Goal: Find contact information: Find contact information

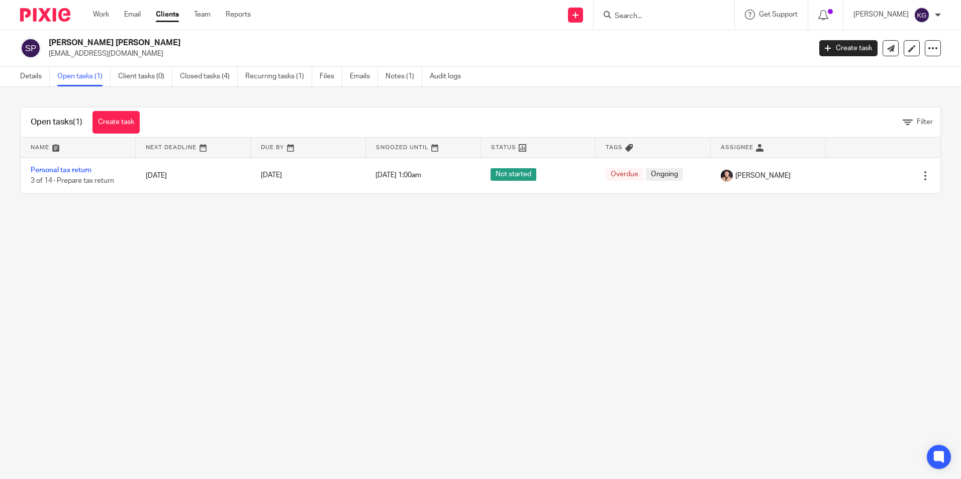
click at [658, 13] on input "Search" at bounding box center [658, 16] width 90 height 9
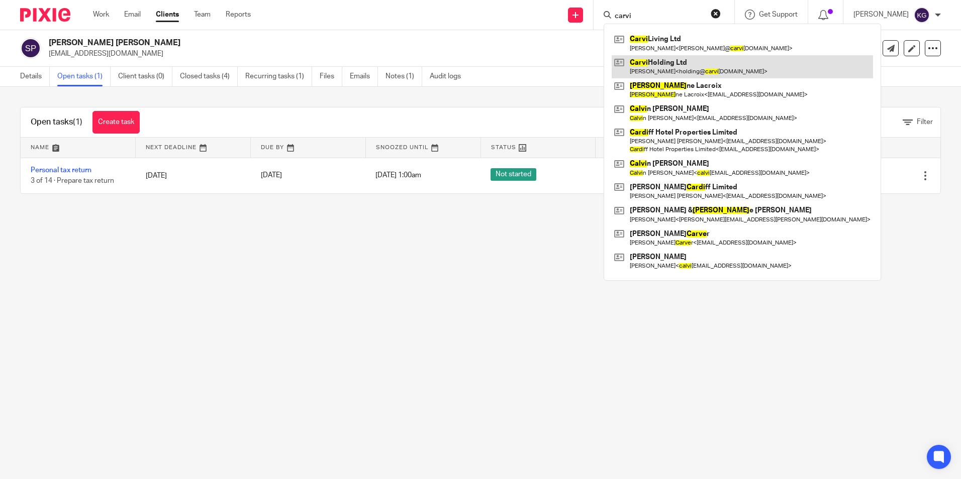
type input "carvi"
click at [672, 67] on link at bounding box center [741, 66] width 261 height 23
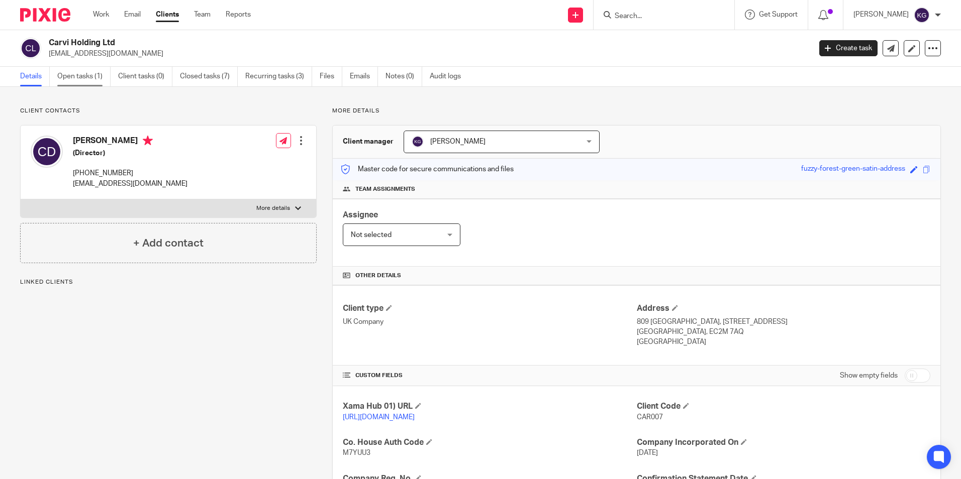
click at [82, 73] on link "Open tasks (1)" at bounding box center [83, 77] width 53 height 20
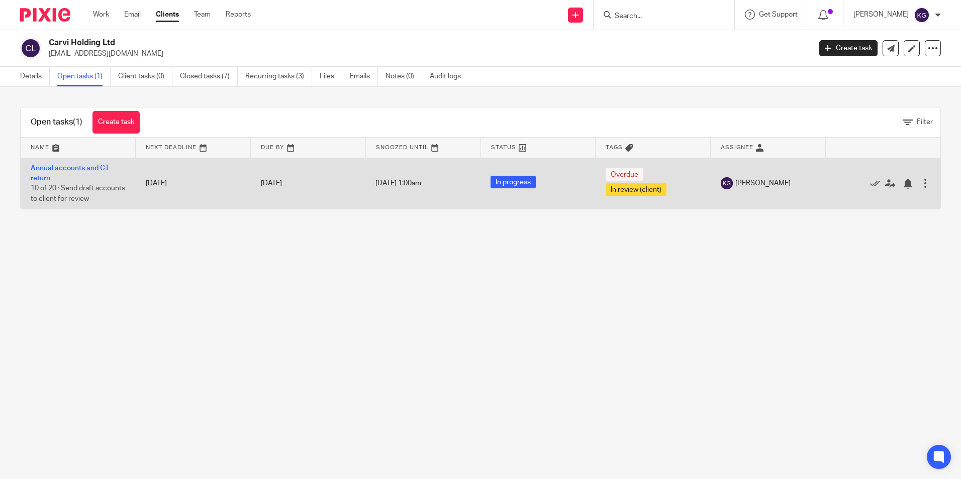
click at [61, 168] on link "Annual accounts and CT return" at bounding box center [70, 173] width 78 height 17
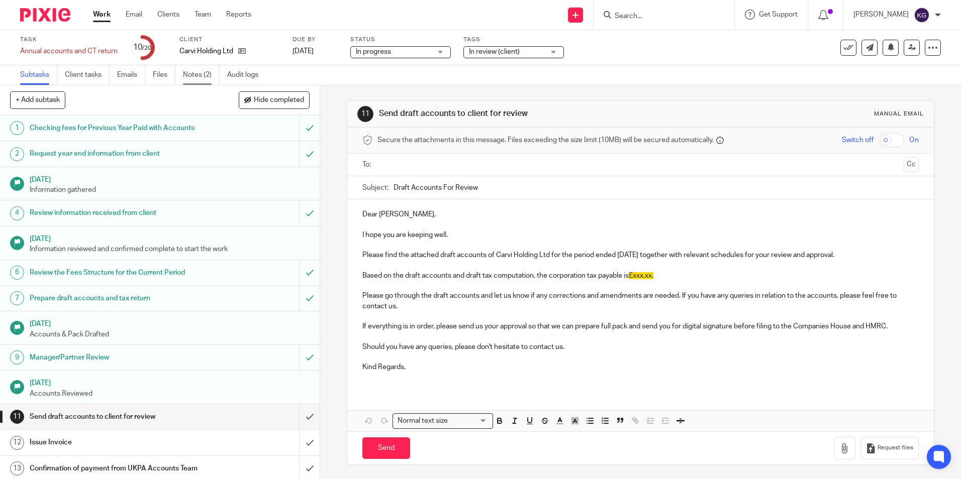
click at [200, 73] on link "Notes (2)" at bounding box center [201, 75] width 37 height 20
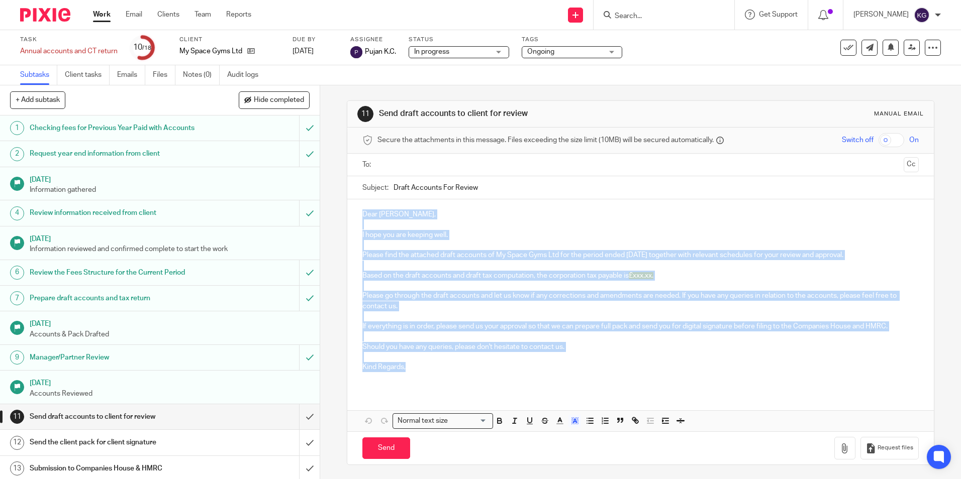
scroll to position [138, 0]
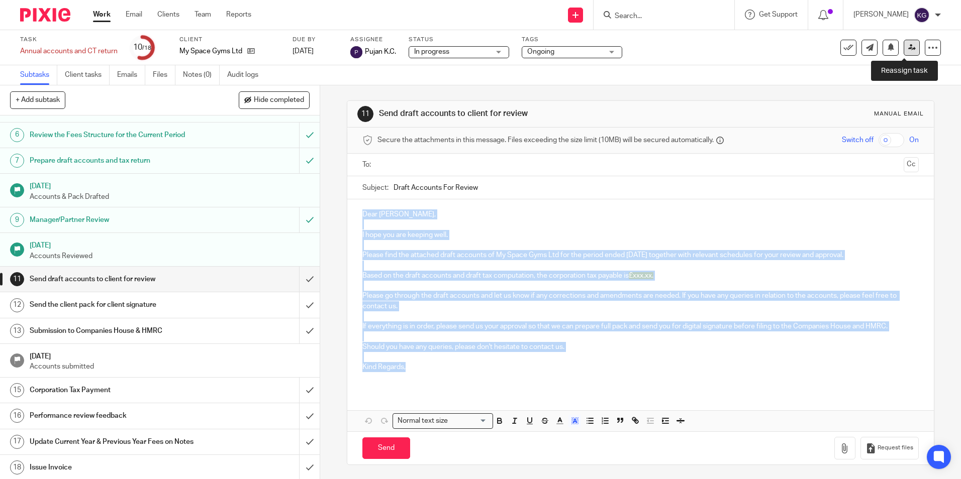
click at [908, 47] on icon at bounding box center [912, 48] width 8 height 8
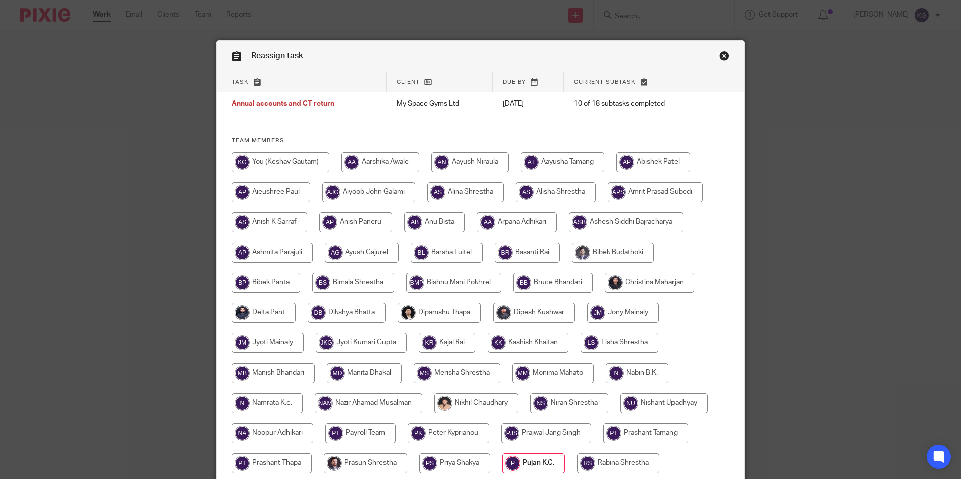
click at [312, 161] on input "radio" at bounding box center [280, 162] width 97 height 20
radio input "true"
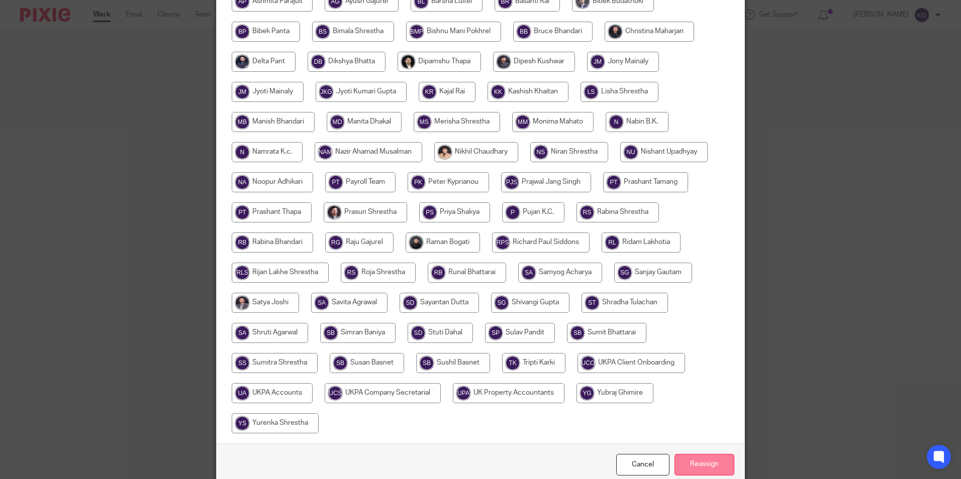
click at [697, 461] on input "Reassign" at bounding box center [704, 465] width 60 height 22
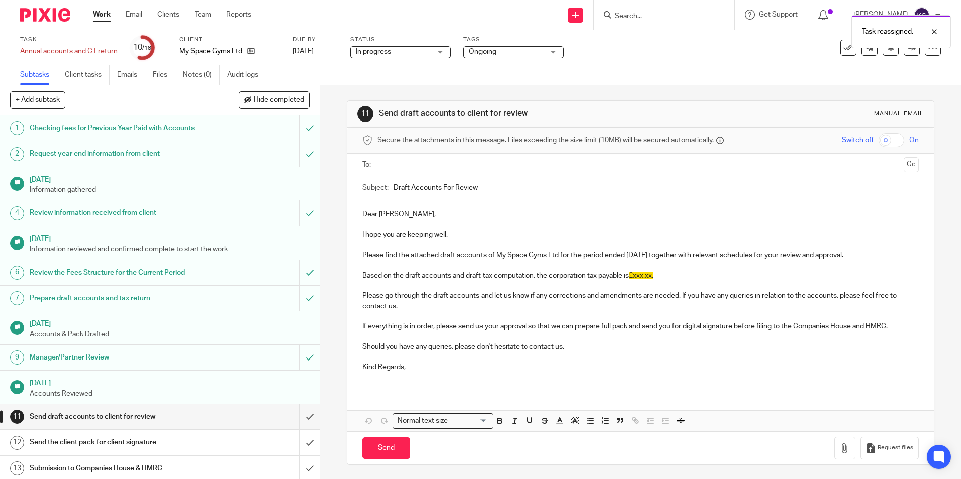
click at [544, 55] on span "Ongoing" at bounding box center [506, 52] width 75 height 11
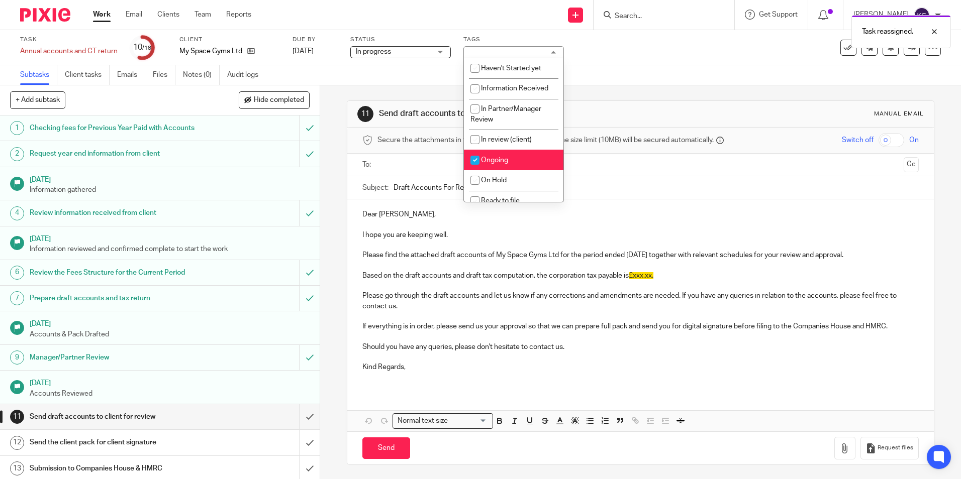
click at [525, 156] on li "Ongoing" at bounding box center [513, 160] width 99 height 21
checkbox input "false"
click at [526, 144] on li "In review (client)" at bounding box center [513, 140] width 99 height 21
checkbox input "true"
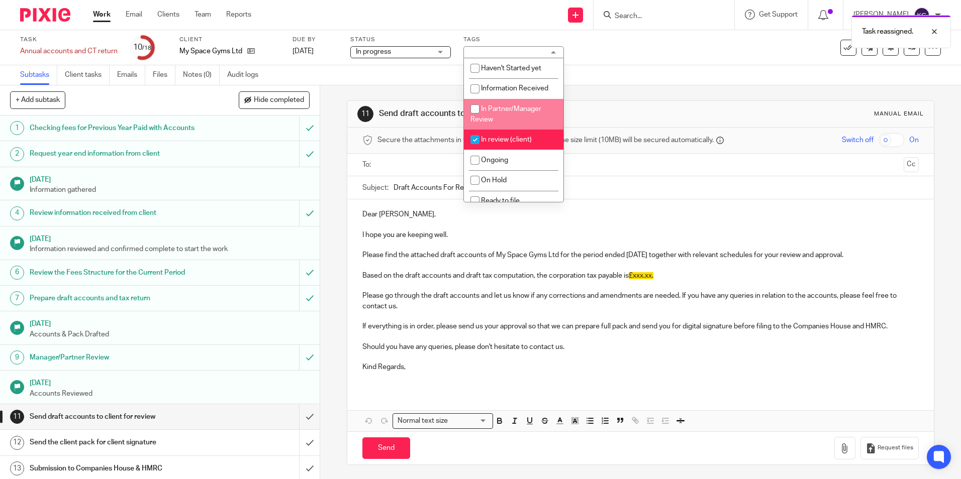
click at [617, 71] on div "Subtasks Client tasks Emails Files Notes (0) Audit logs" at bounding box center [480, 75] width 961 height 20
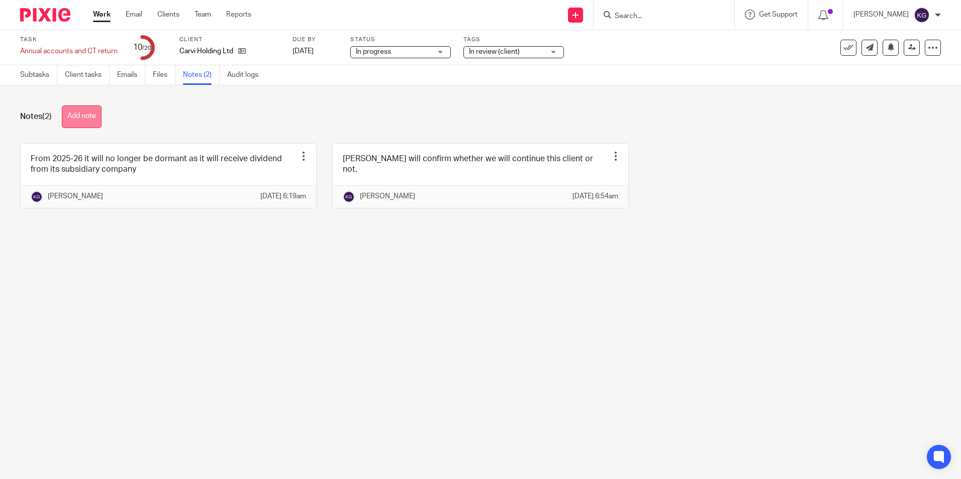
click at [96, 112] on button "Add note" at bounding box center [82, 117] width 40 height 23
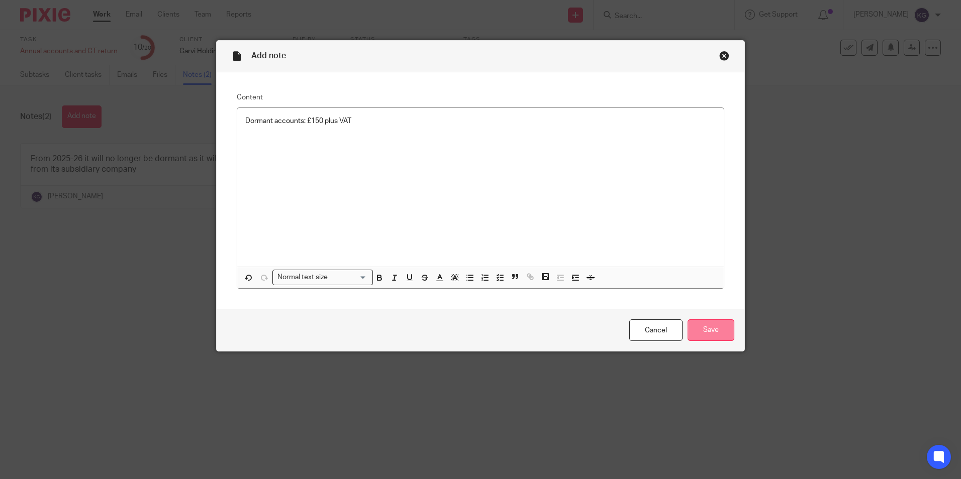
click at [693, 328] on input "Save" at bounding box center [710, 331] width 47 height 22
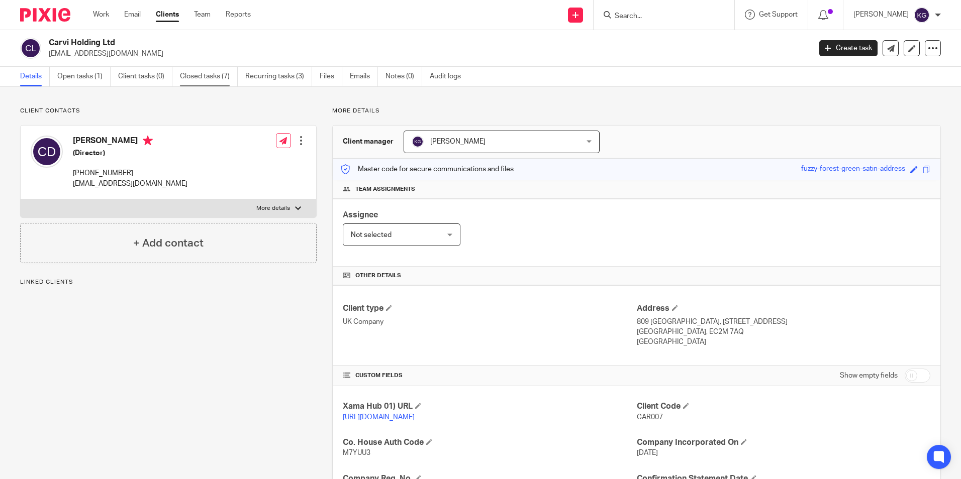
click at [211, 75] on link "Closed tasks (7)" at bounding box center [209, 77] width 58 height 20
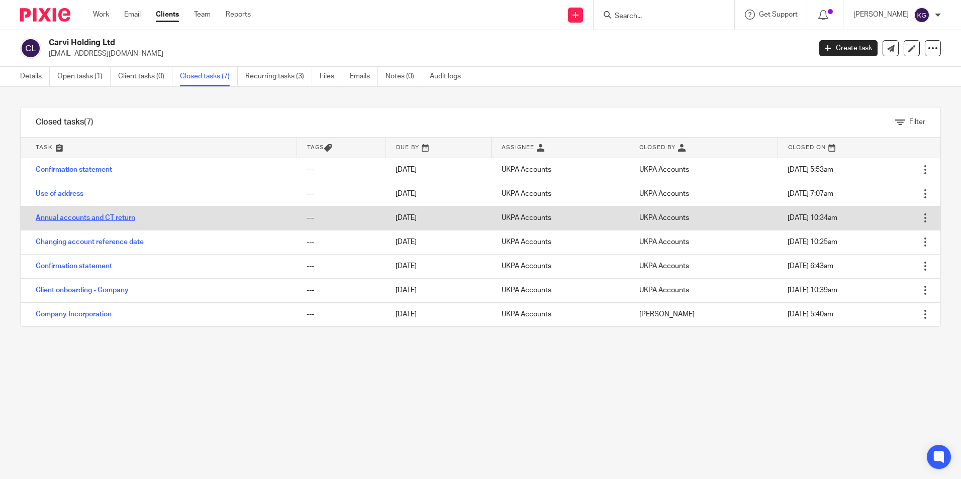
click at [98, 215] on link "Annual accounts and CT return" at bounding box center [85, 218] width 99 height 7
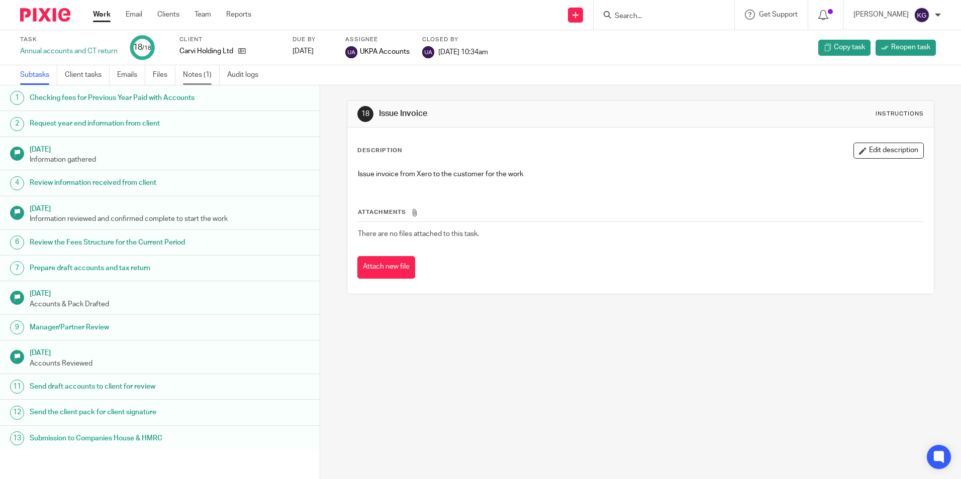
click at [211, 77] on link "Notes (1)" at bounding box center [201, 75] width 37 height 20
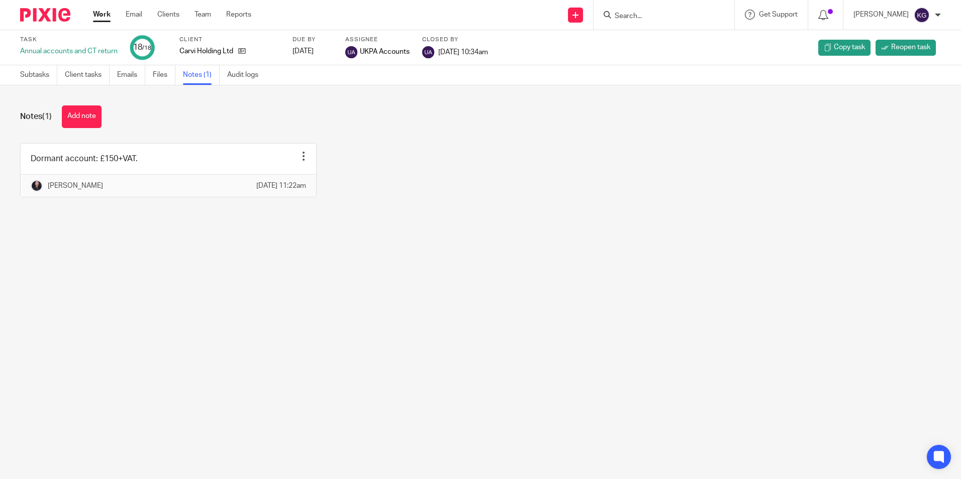
click at [655, 17] on input "Search" at bounding box center [658, 16] width 90 height 9
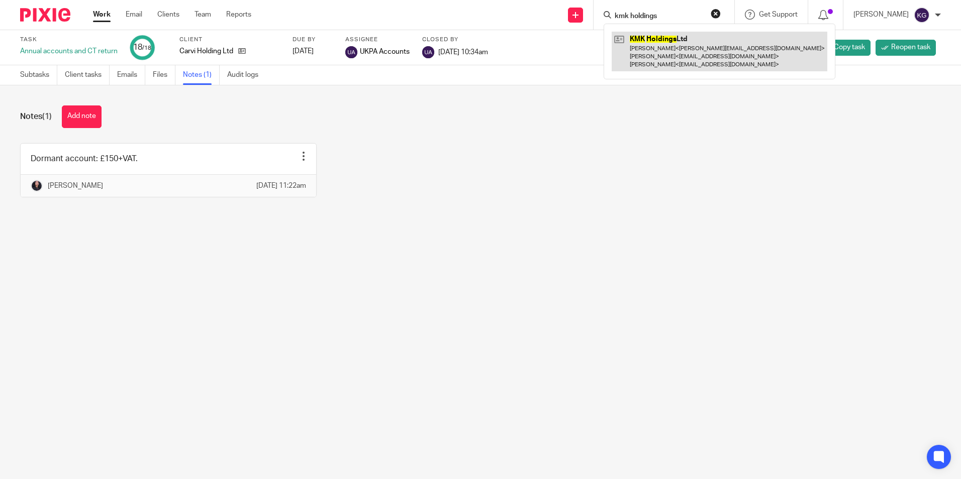
type input "kmk holdings"
click at [667, 49] on link at bounding box center [719, 52] width 216 height 40
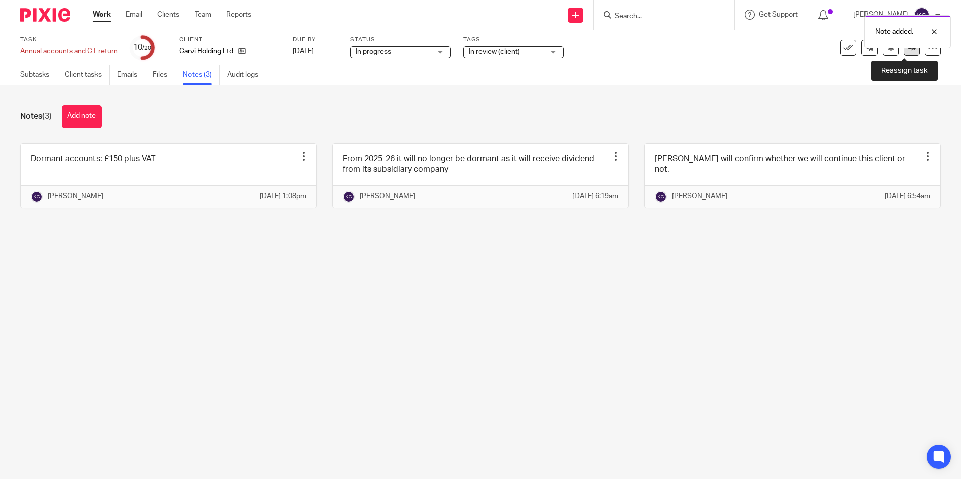
click at [908, 51] on icon at bounding box center [912, 48] width 8 height 8
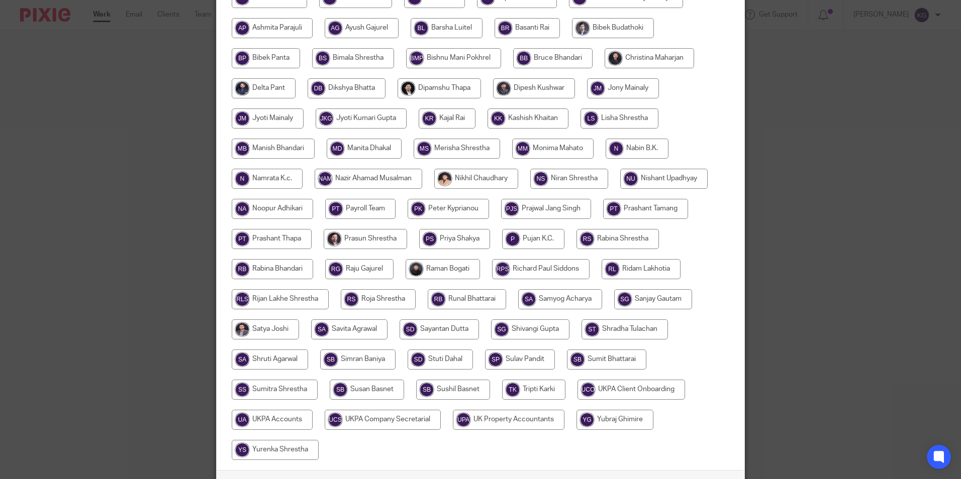
scroll to position [251, 0]
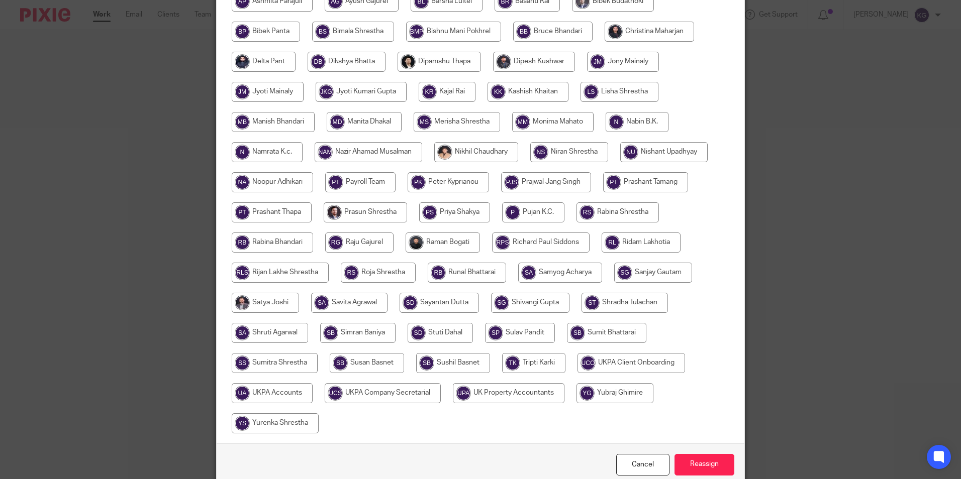
drag, startPoint x: 267, startPoint y: 396, endPoint x: 280, endPoint y: 395, distance: 13.1
click at [267, 396] on input "radio" at bounding box center [272, 393] width 81 height 20
radio input "true"
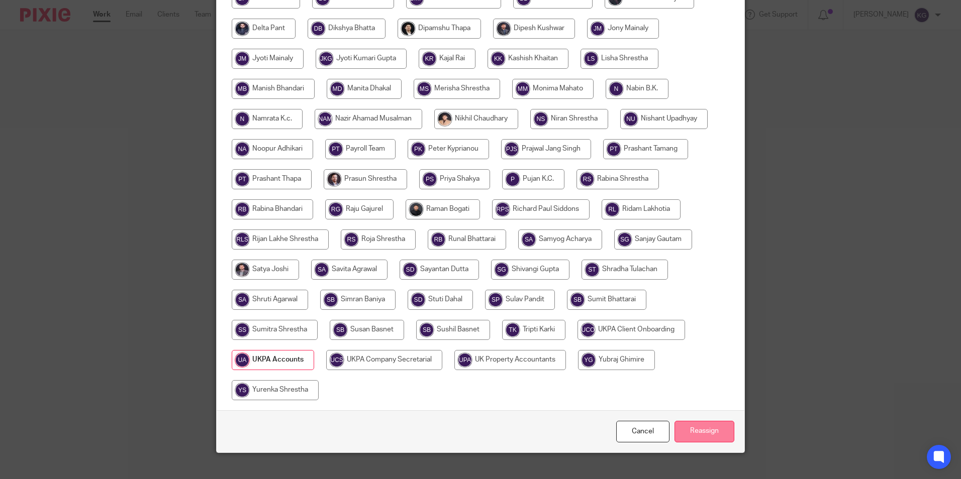
scroll to position [298, 0]
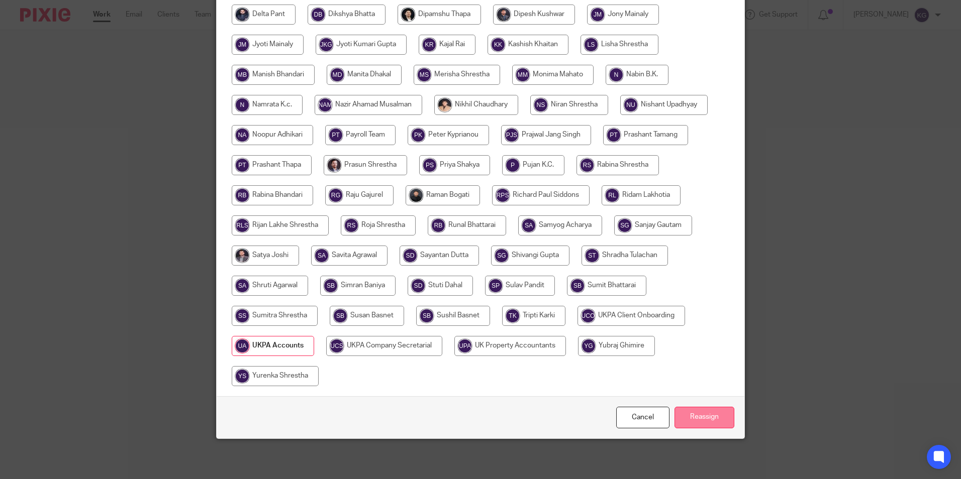
click at [693, 418] on input "Reassign" at bounding box center [704, 418] width 60 height 22
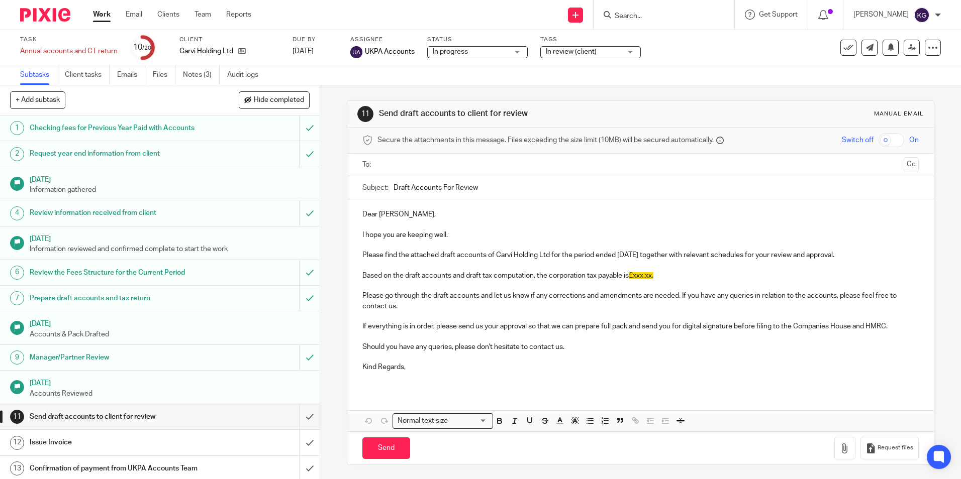
click at [633, 8] on div at bounding box center [663, 15] width 141 height 30
click at [636, 16] on input "Search" at bounding box center [658, 16] width 90 height 9
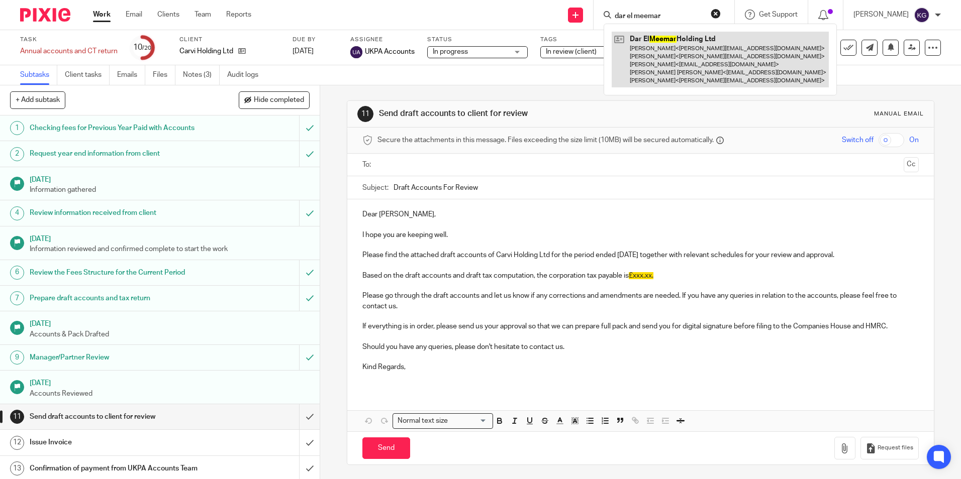
type input "dar el meemar"
click at [654, 55] on link at bounding box center [719, 60] width 217 height 56
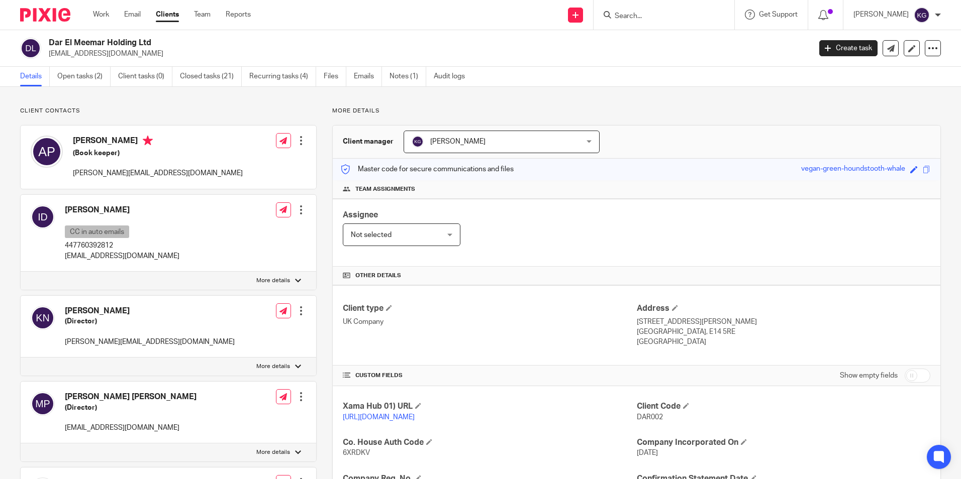
scroll to position [201, 0]
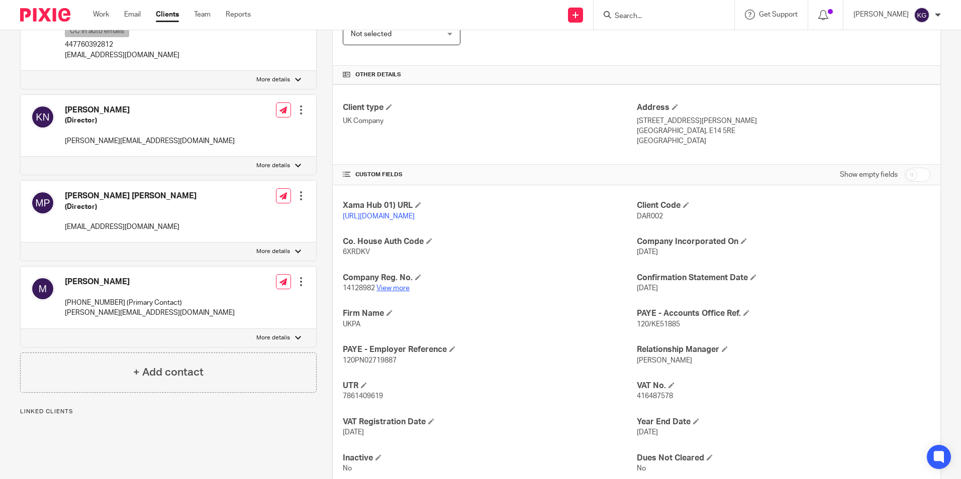
click at [390, 292] on link "View more" at bounding box center [392, 288] width 33 height 7
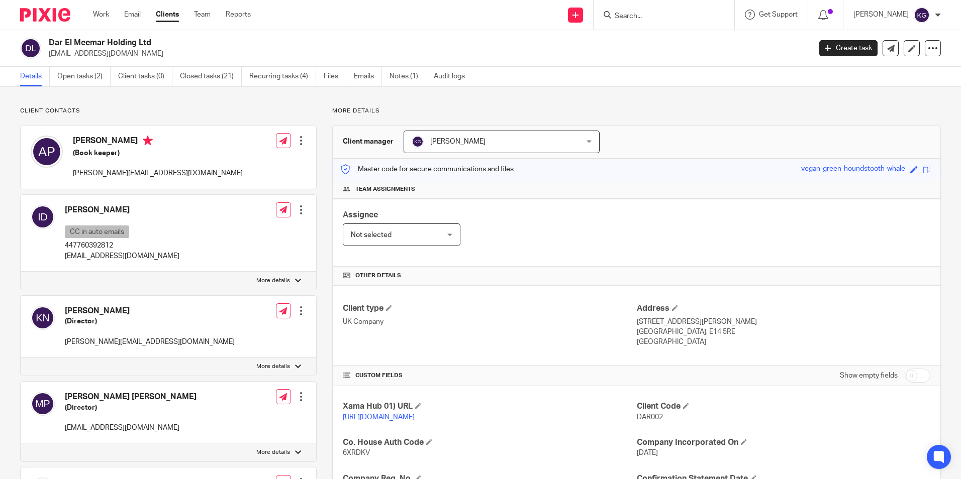
click at [49, 21] on img at bounding box center [45, 15] width 50 height 14
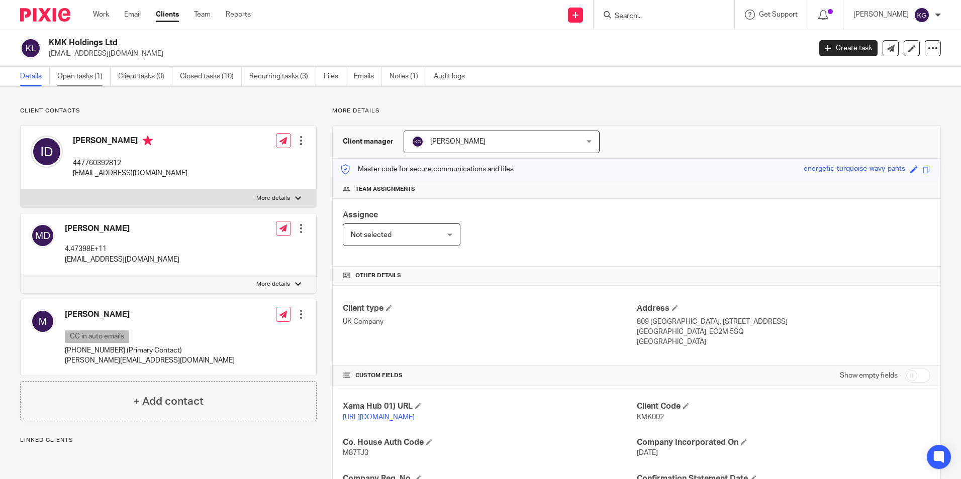
click at [88, 78] on link "Open tasks (1)" at bounding box center [83, 77] width 53 height 20
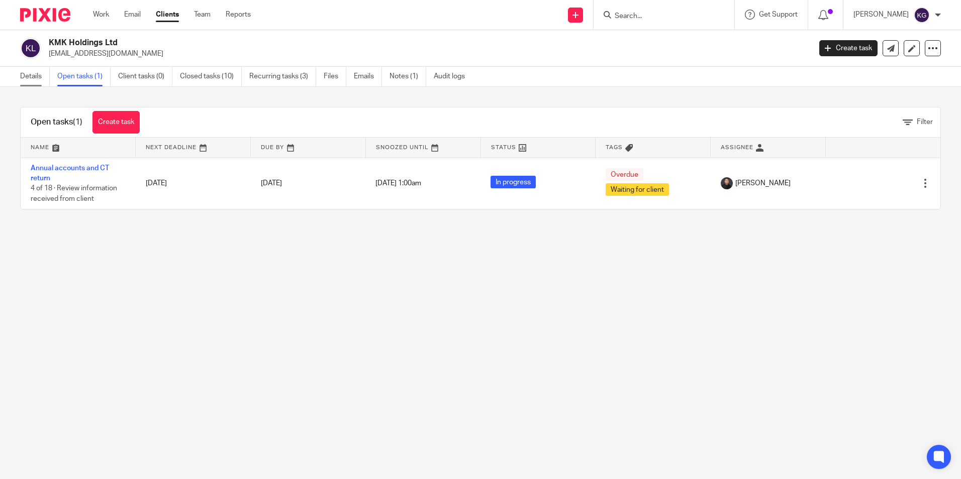
drag, startPoint x: 39, startPoint y: 75, endPoint x: 48, endPoint y: 86, distance: 13.9
click at [39, 76] on link "Details" at bounding box center [35, 77] width 30 height 20
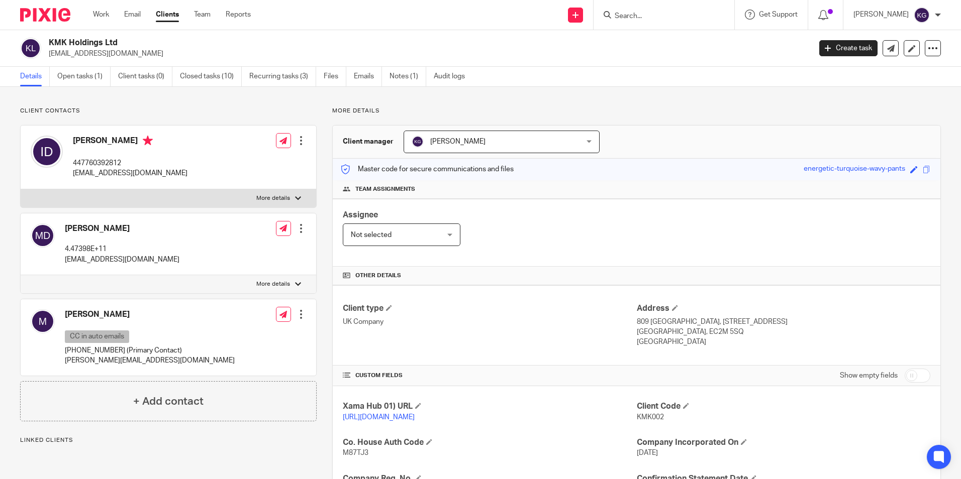
scroll to position [205, 0]
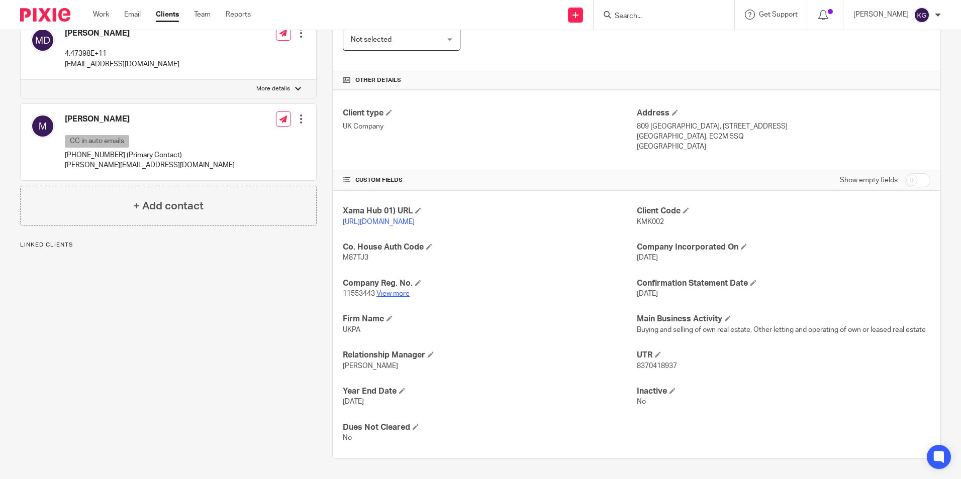
click at [394, 294] on link "View more" at bounding box center [392, 293] width 33 height 7
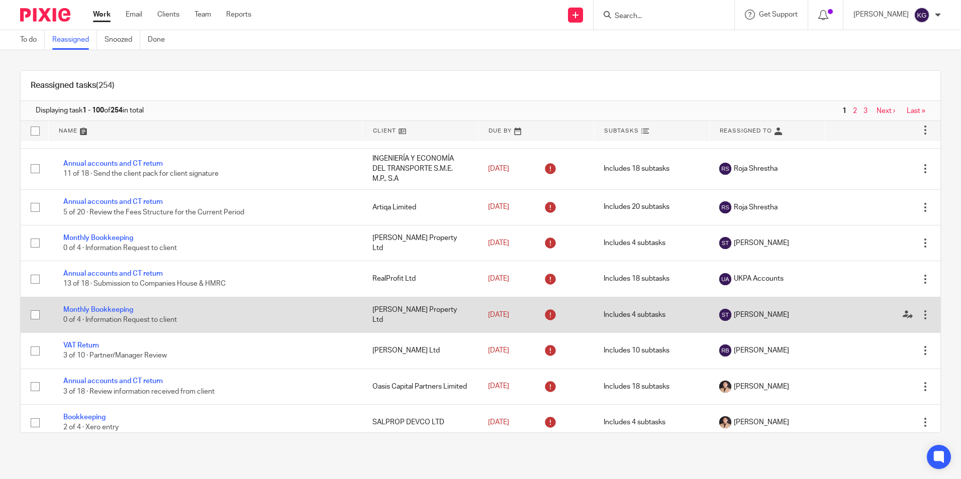
scroll to position [904, 0]
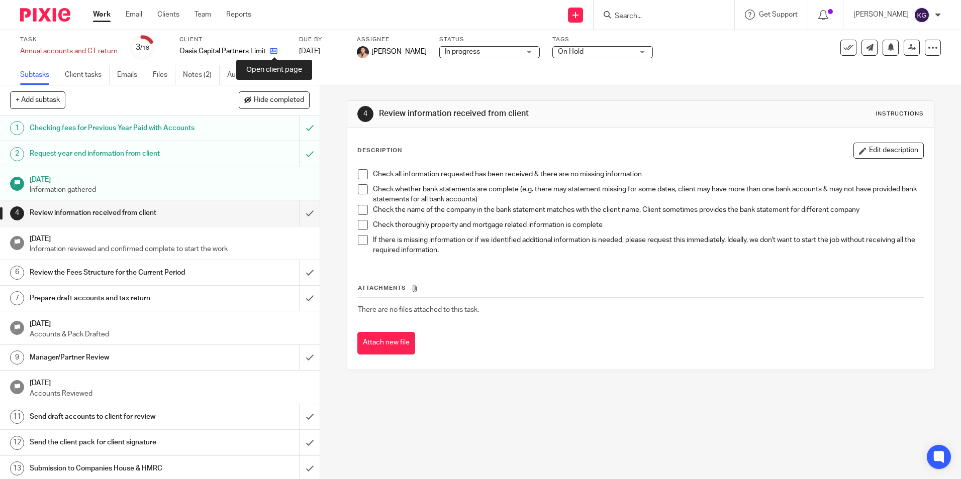
click at [272, 52] on icon at bounding box center [274, 51] width 8 height 8
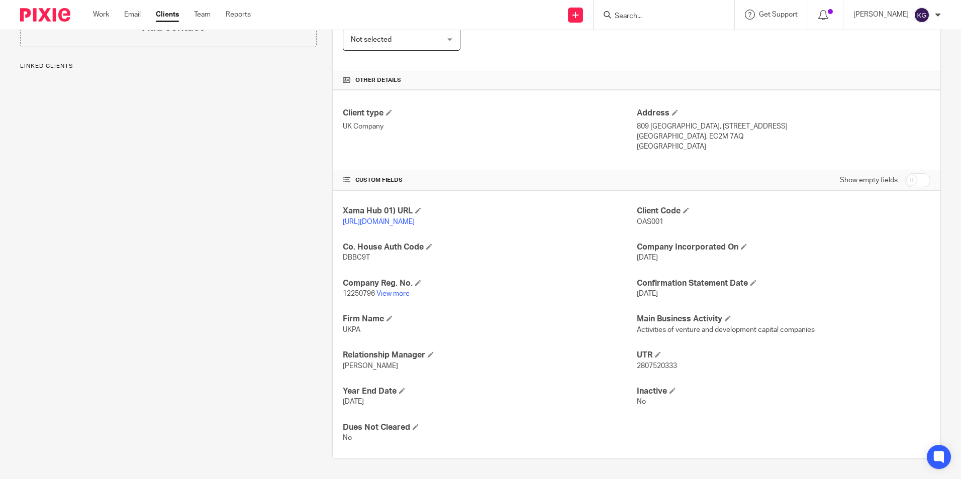
scroll to position [205, 0]
click at [383, 292] on link "View more" at bounding box center [392, 293] width 33 height 7
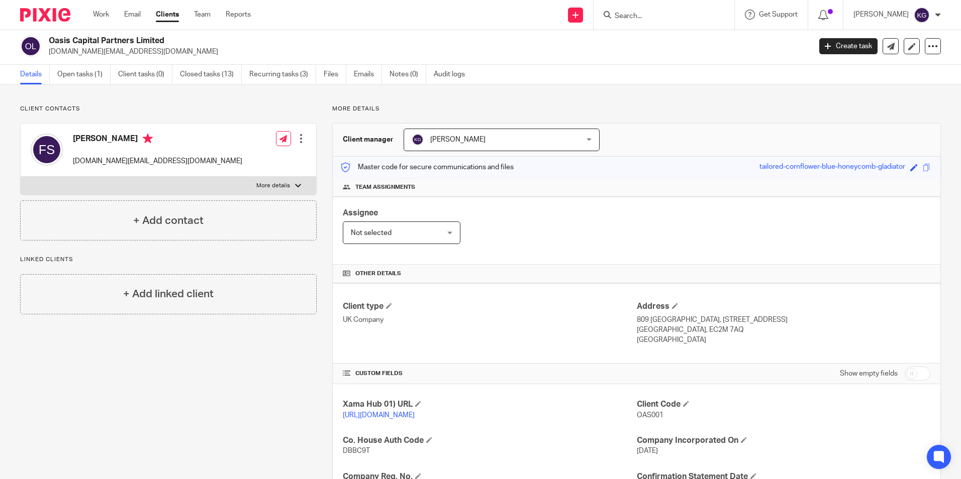
scroll to position [0, 0]
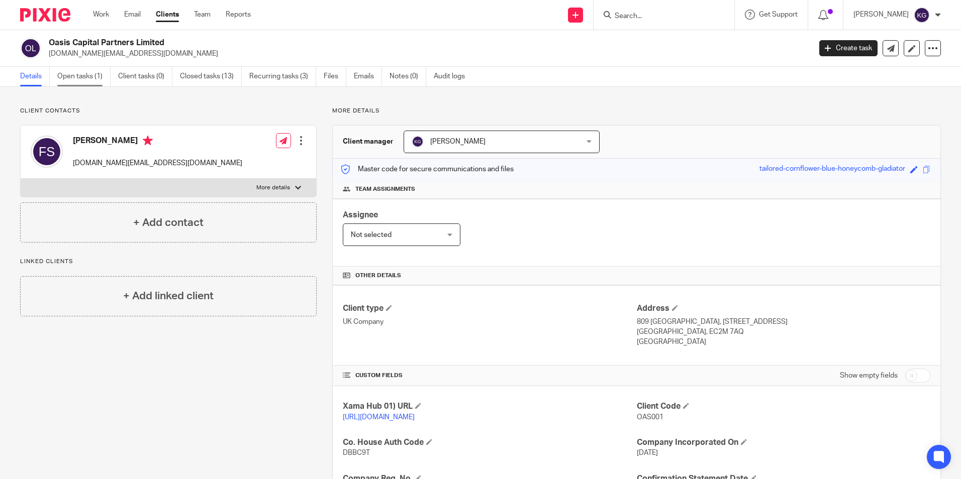
click at [88, 79] on link "Open tasks (1)" at bounding box center [83, 77] width 53 height 20
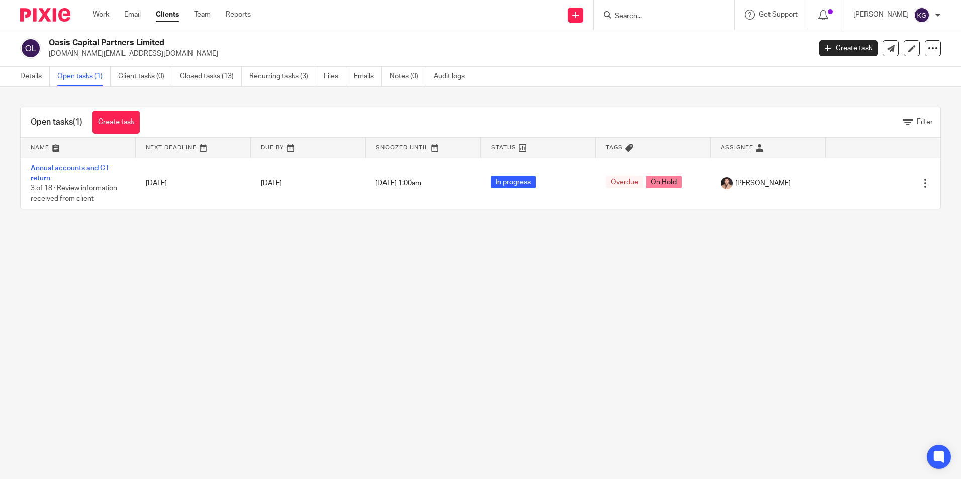
click at [840, 305] on main "Oasis Capital Partners Limited [DOMAIN_NAME][EMAIL_ADDRESS][DOMAIN_NAME] Create…" at bounding box center [480, 239] width 961 height 479
drag, startPoint x: 48, startPoint y: 54, endPoint x: 136, endPoint y: 51, distance: 88.5
click at [136, 51] on div "Oasis Capital Partners Limited [DOMAIN_NAME][EMAIL_ADDRESS][DOMAIN_NAME]" at bounding box center [412, 48] width 784 height 21
copy p "[DOMAIN_NAME][EMAIL_ADDRESS][DOMAIN_NAME]"
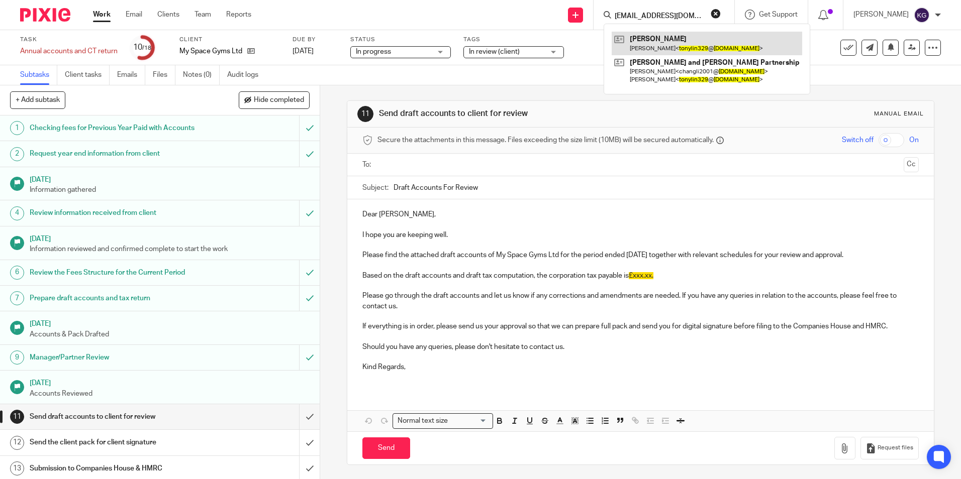
type input "[EMAIL_ADDRESS][DOMAIN_NAME]"
click at [661, 41] on link at bounding box center [706, 43] width 190 height 23
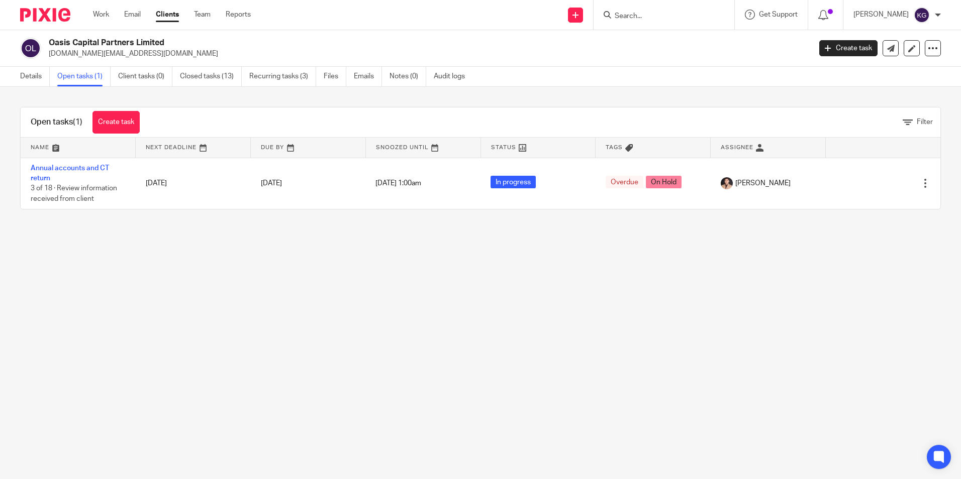
drag, startPoint x: 0, startPoint y: 0, endPoint x: 655, endPoint y: 11, distance: 654.7
click at [655, 11] on form at bounding box center [666, 15] width 107 height 13
click at [655, 14] on input "Search" at bounding box center [658, 16] width 90 height 9
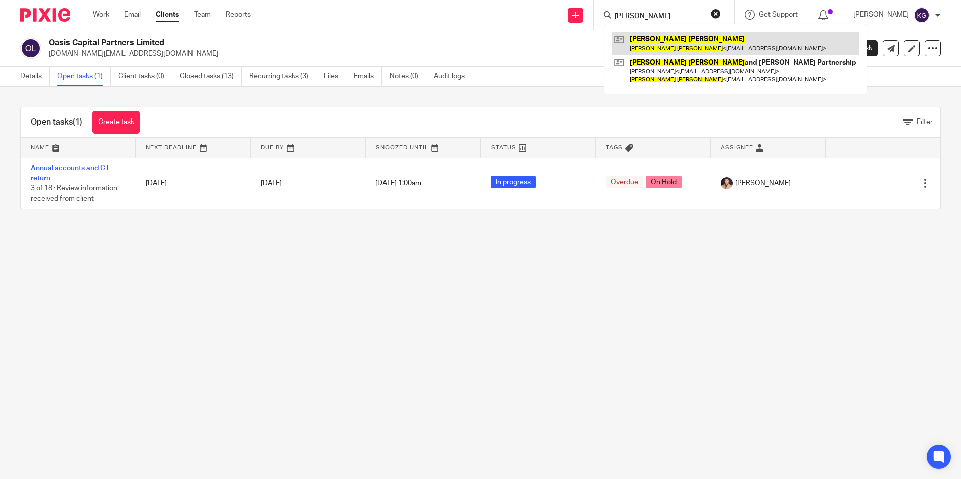
type input "yi lin"
click at [666, 45] on link at bounding box center [734, 43] width 247 height 23
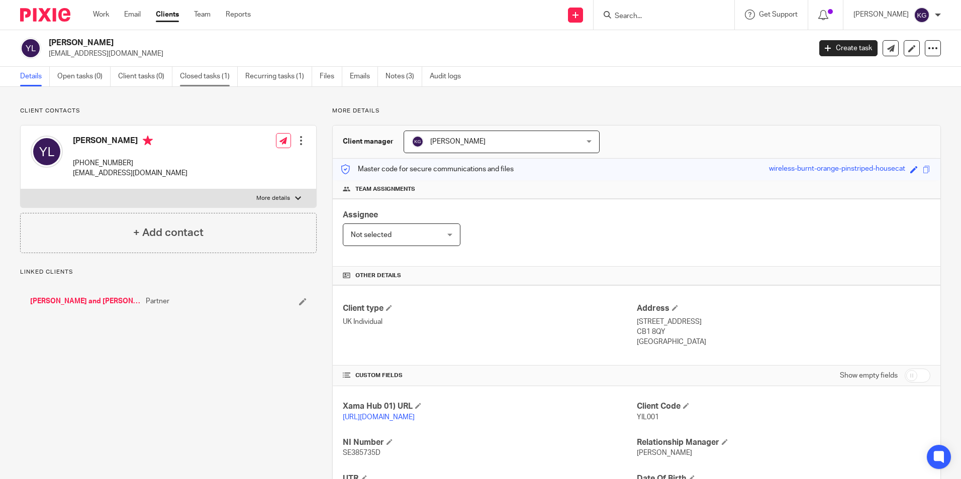
click at [205, 81] on link "Closed tasks (1)" at bounding box center [209, 77] width 58 height 20
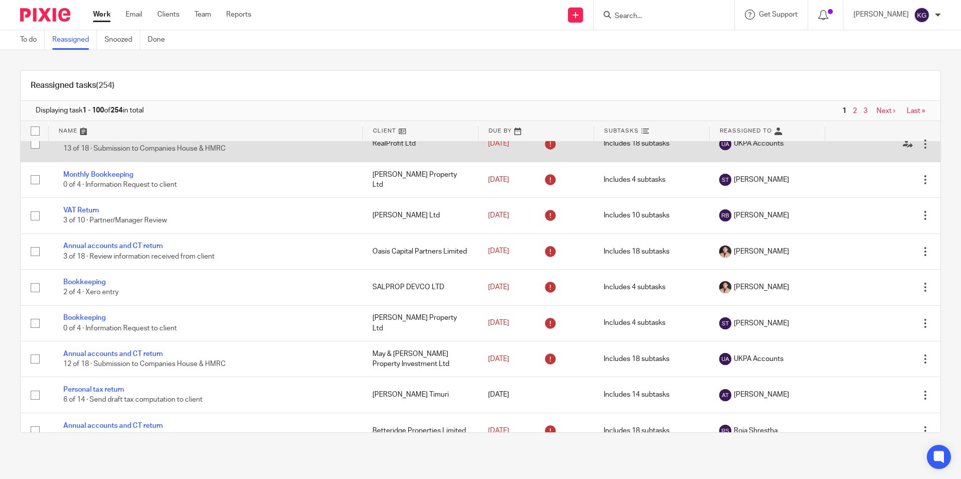
scroll to position [1005, 0]
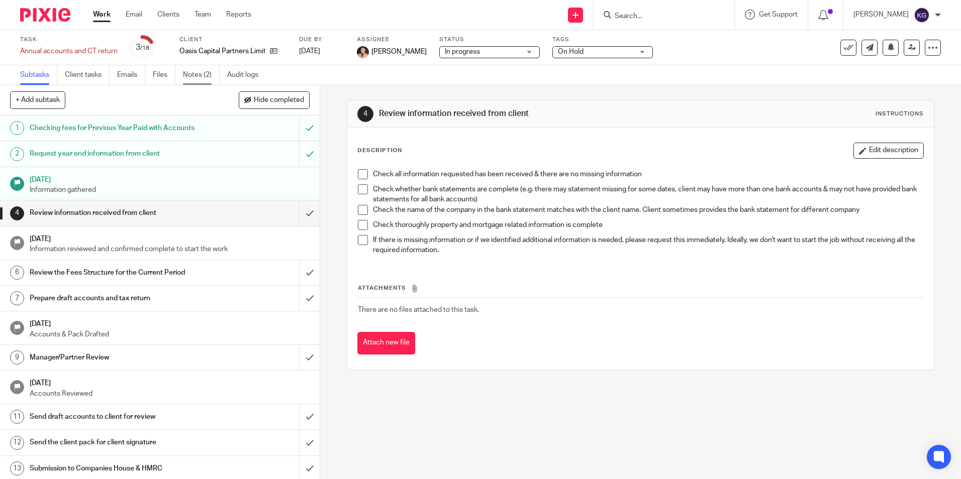
click at [193, 70] on link "Notes (2)" at bounding box center [201, 75] width 37 height 20
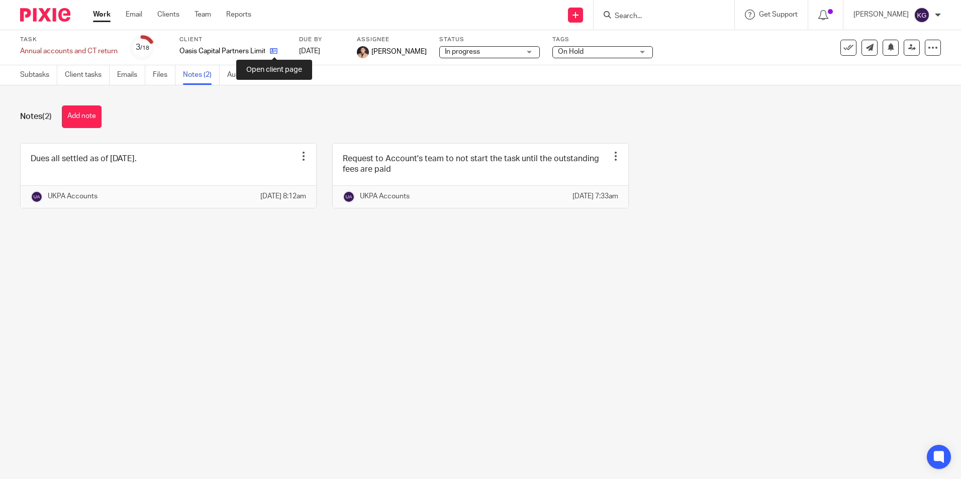
click at [276, 54] on icon at bounding box center [274, 51] width 8 height 8
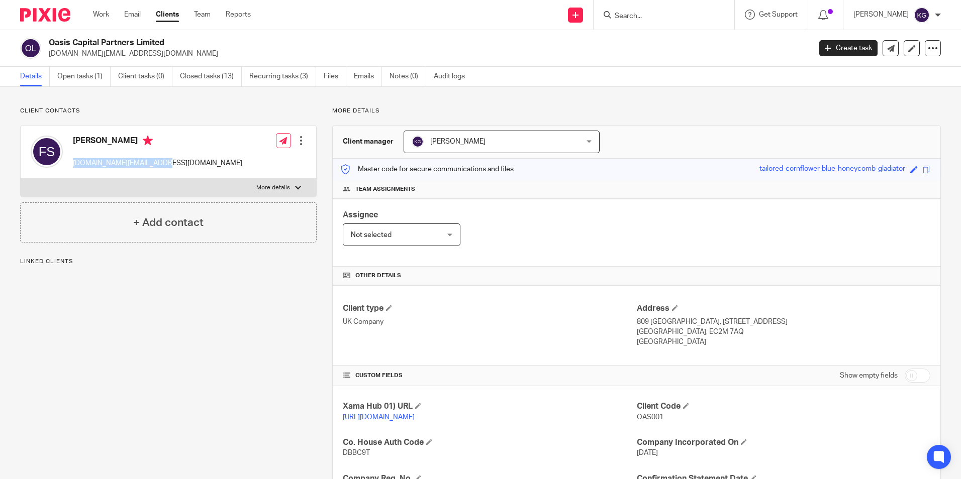
drag, startPoint x: 71, startPoint y: 163, endPoint x: 158, endPoint y: 158, distance: 86.6
click at [158, 158] on div "Farid Sabri faridsabri.box@gmail.com Edit contact Create client from contact Ex…" at bounding box center [168, 152] width 295 height 53
copy p "faridsabri.box@gmail.com"
click at [74, 73] on link "Open tasks (1)" at bounding box center [83, 77] width 53 height 20
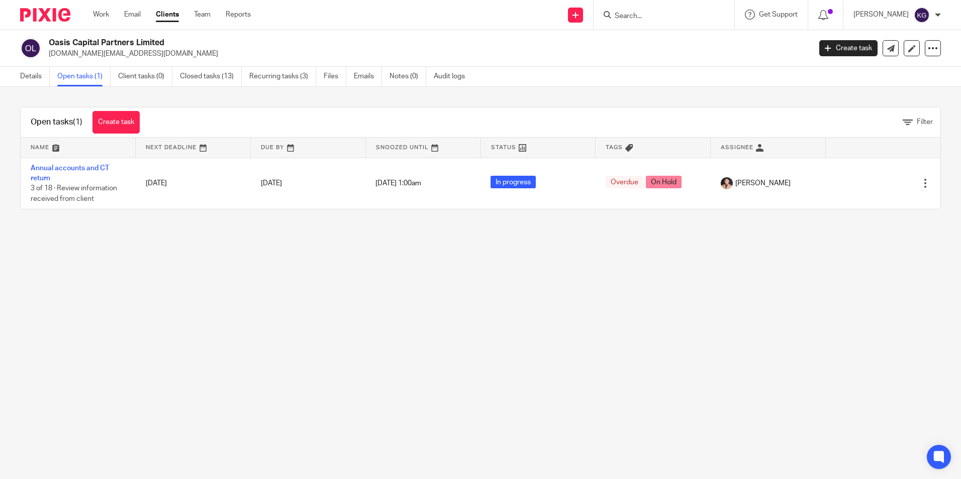
click at [393, 300] on main "Oasis Capital Partners Limited faridsabri.box@gmail.com Create task Update from…" at bounding box center [480, 239] width 961 height 479
drag, startPoint x: 214, startPoint y: 269, endPoint x: 52, endPoint y: 96, distance: 237.1
click at [214, 269] on main "Oasis Capital Partners Limited faridsabri.box@gmail.com Create task Update from…" at bounding box center [480, 239] width 961 height 479
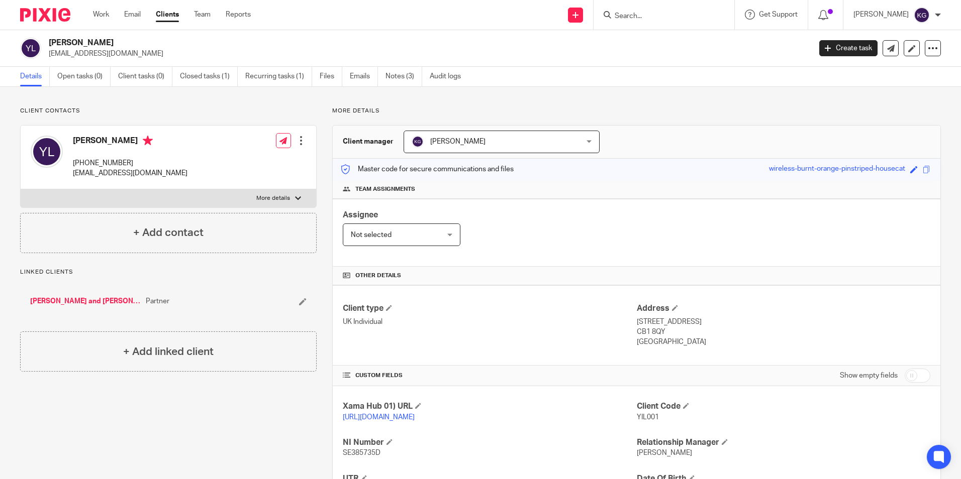
click at [701, 17] on input "Search" at bounding box center [658, 16] width 90 height 9
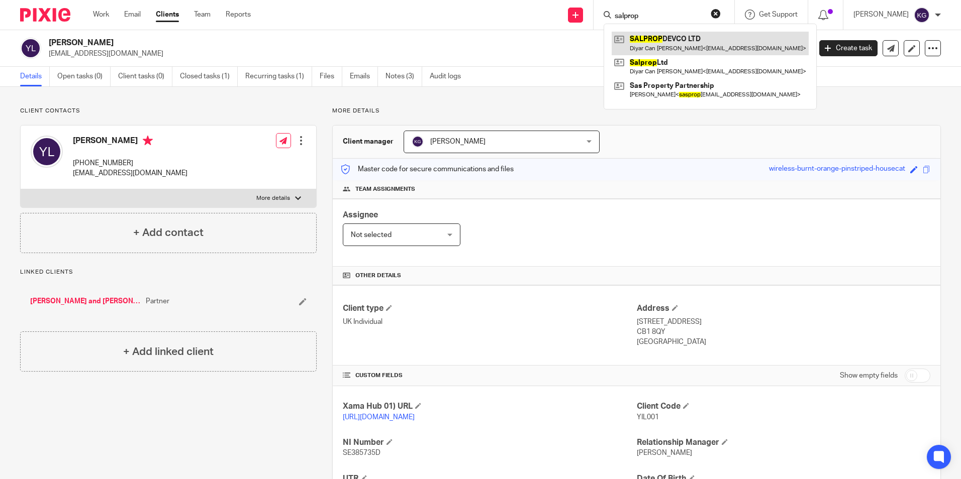
type input "salprop"
click at [695, 41] on link at bounding box center [709, 43] width 197 height 23
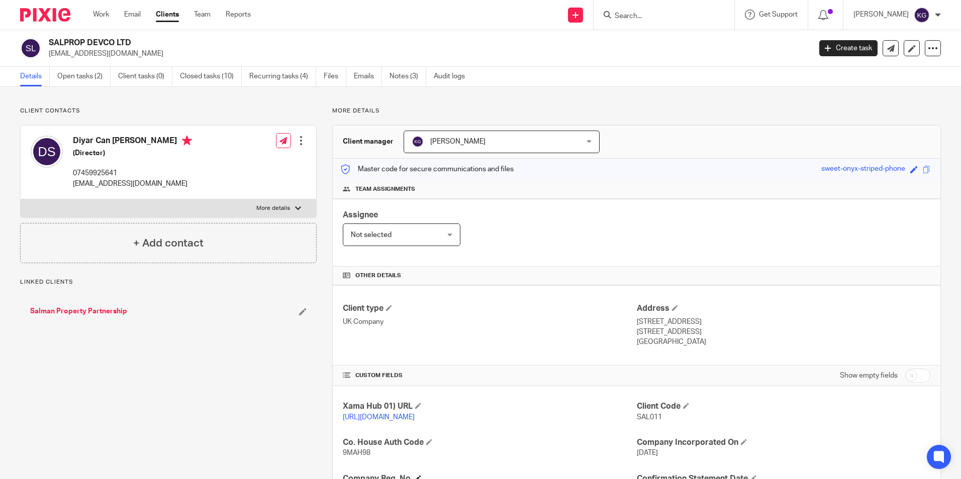
scroll to position [169, 0]
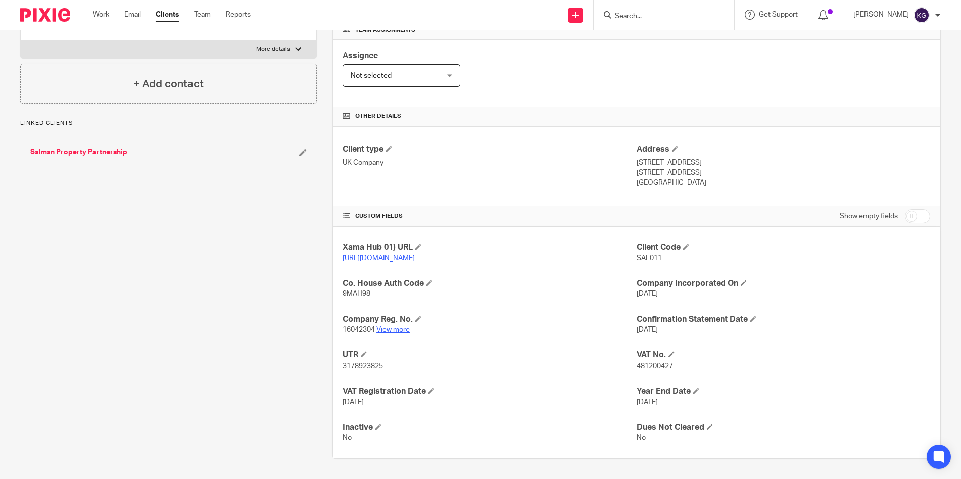
click at [393, 329] on link "View more" at bounding box center [392, 330] width 33 height 7
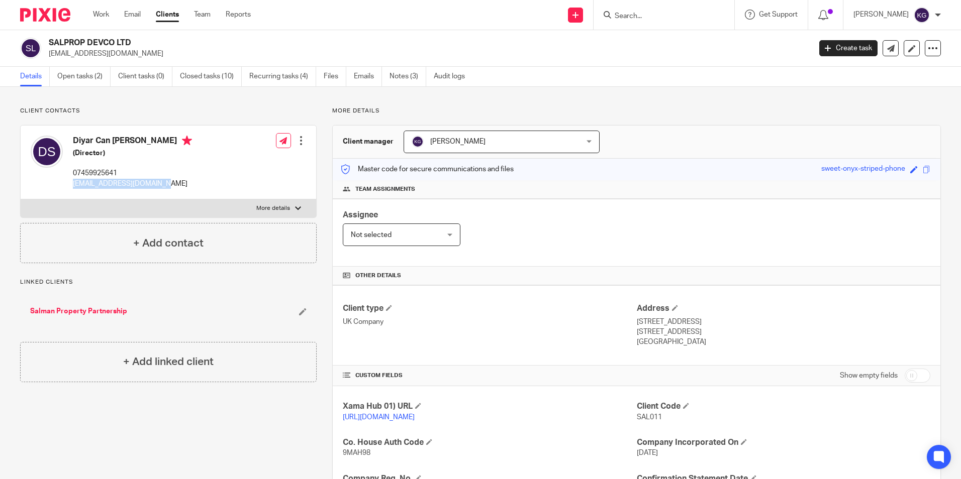
drag, startPoint x: 72, startPoint y: 180, endPoint x: 161, endPoint y: 188, distance: 88.8
click at [161, 188] on div "Diyar Can [PERSON_NAME] (Director) 07459925641 [EMAIL_ADDRESS][DOMAIN_NAME] Edi…" at bounding box center [168, 163] width 295 height 74
copy p "diyar.c.salman@gmail.com"
click at [624, 17] on input "Search" at bounding box center [658, 16] width 90 height 9
paste input "diyar.c.salman@gmail.com"
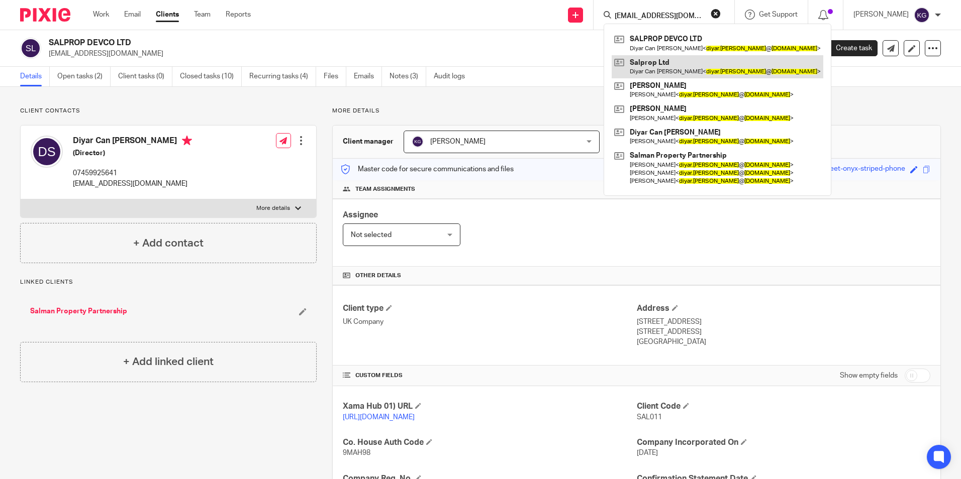
type input "diyar.c.salman@gmail.com"
click at [694, 71] on link at bounding box center [717, 66] width 212 height 23
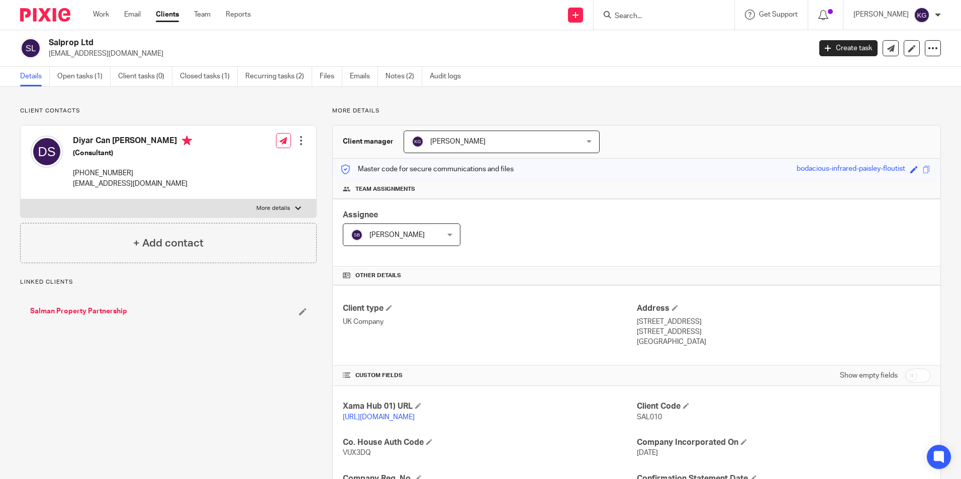
scroll to position [133, 0]
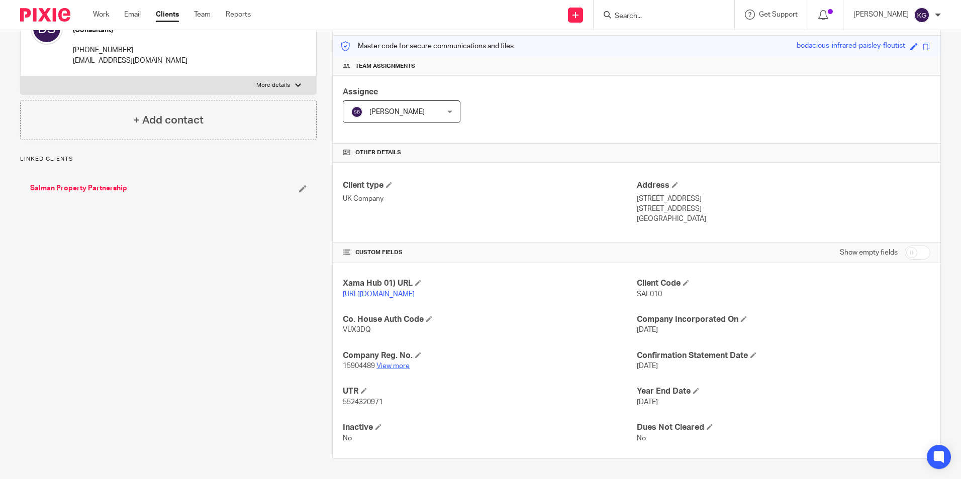
click at [392, 367] on link "View more" at bounding box center [392, 366] width 33 height 7
